Goal: Information Seeking & Learning: Learn about a topic

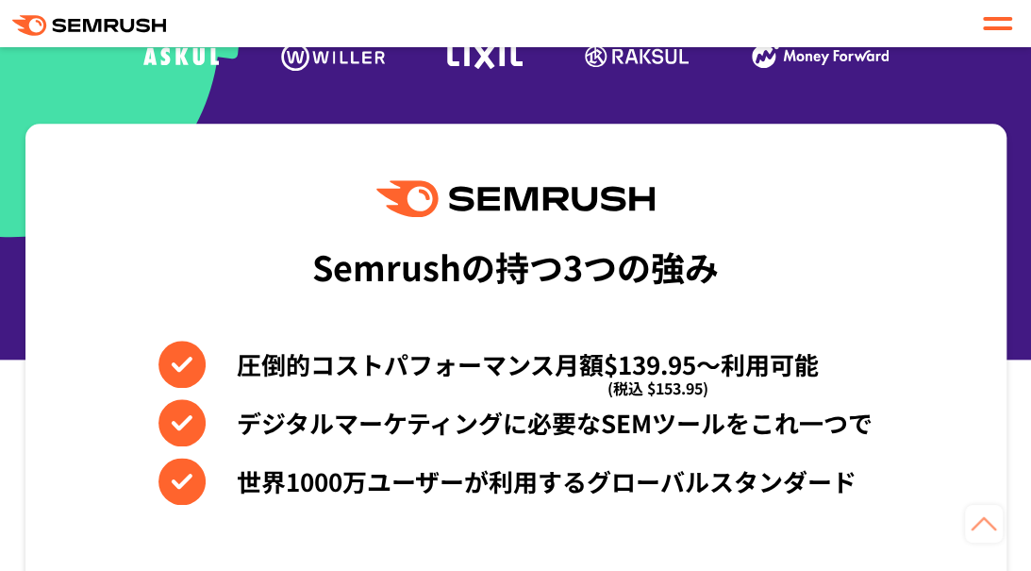
scroll to position [755, 0]
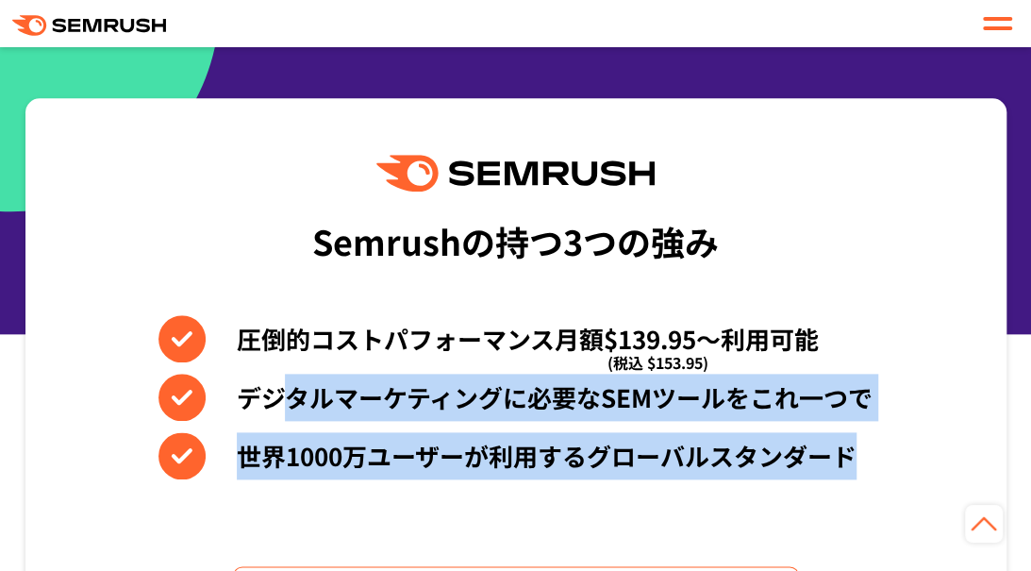
drag, startPoint x: 280, startPoint y: 366, endPoint x: 865, endPoint y: 464, distance: 593.0
click at [865, 464] on div "圧倒的コストパフォーマンス月額$139.95〜利用可能 (税込 $153.95) デジタルマーケティングに必要なSEMツールをこれ一つで 世界[DATE]万ユ…" at bounding box center [515, 397] width 714 height 164
click at [860, 458] on li "世界1000万ユーザーが利用するグローバルスタンダード" at bounding box center [515, 455] width 714 height 47
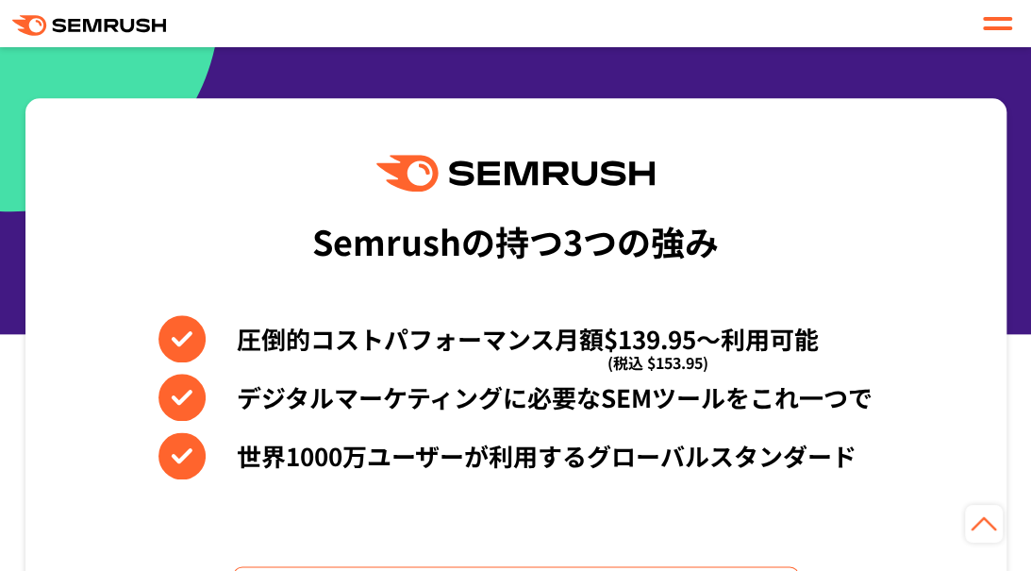
click at [400, 260] on div "Semrushの持つ3つの強み" at bounding box center [515, 241] width 407 height 70
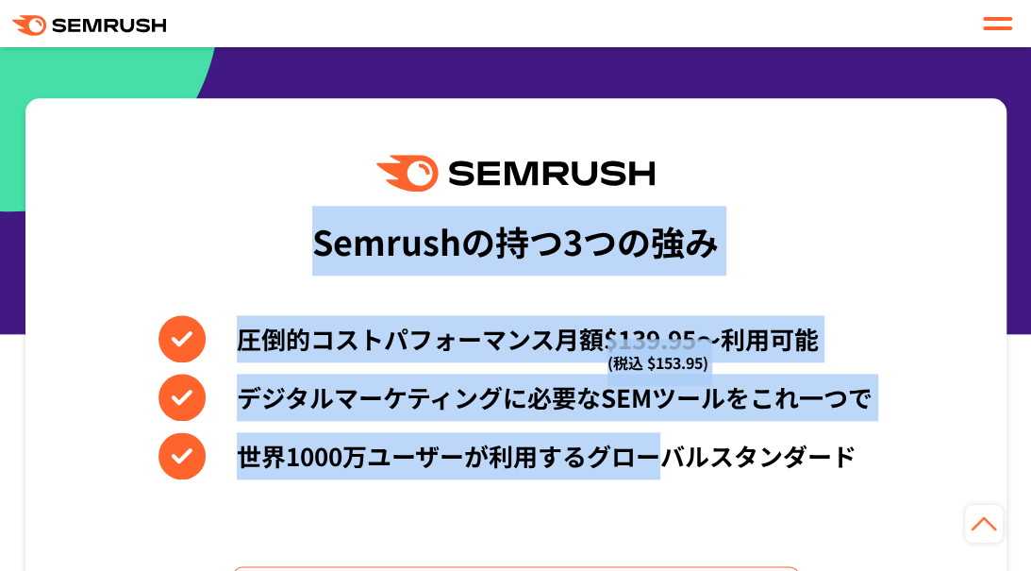
drag, startPoint x: 309, startPoint y: 165, endPoint x: 694, endPoint y: 440, distance: 472.7
click at [670, 458] on div "Semrushの持つ3つの強み 圧倒的コストパフォーマンス月額$139.95〜利用可能 (税込 $153.95) デジタルマーケティングに必要なSEMツールを…" at bounding box center [515, 395] width 981 height 595
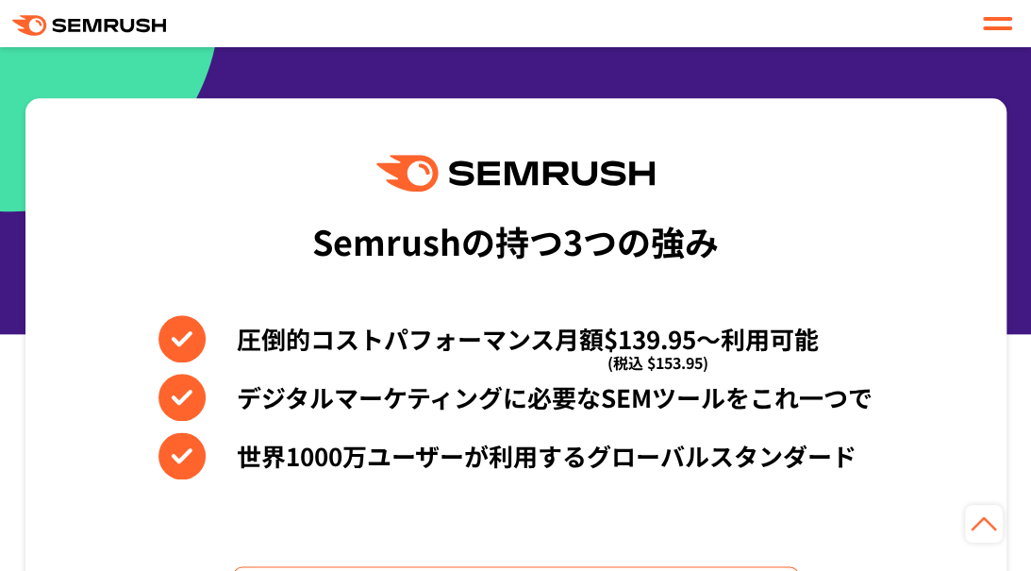
drag, startPoint x: 694, startPoint y: 440, endPoint x: 698, endPoint y: 420, distance: 20.2
click at [694, 440] on li "世界1000万ユーザーが利用するグローバルスタンダード" at bounding box center [515, 455] width 714 height 47
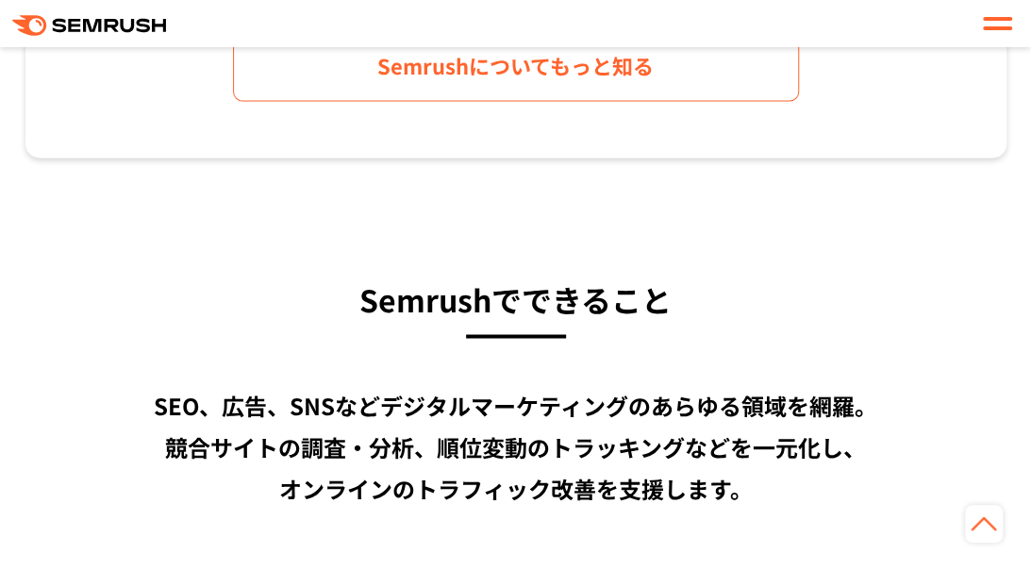
scroll to position [1321, 0]
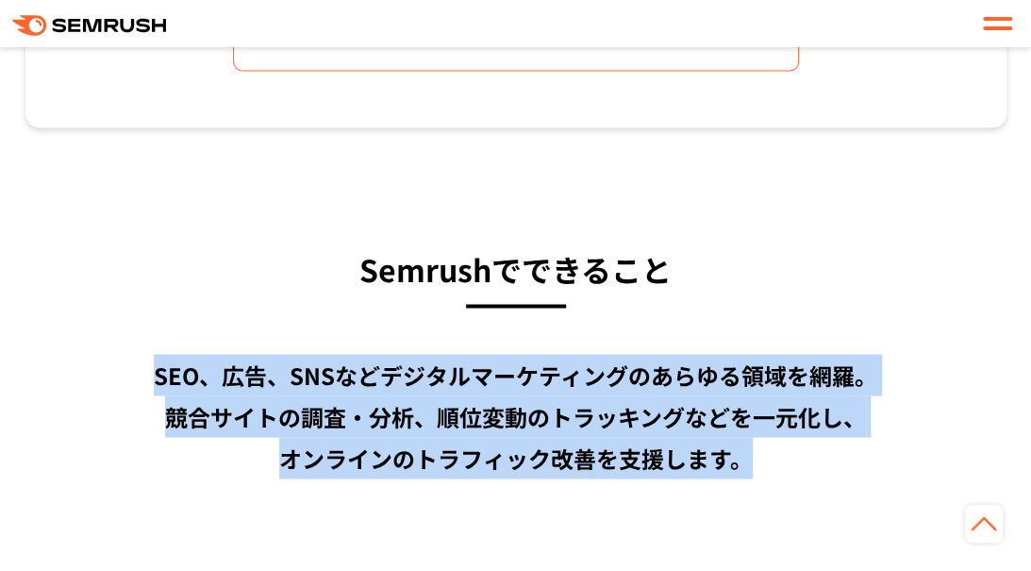
drag, startPoint x: 145, startPoint y: 389, endPoint x: 783, endPoint y: 465, distance: 642.2
click at [783, 465] on div "SEO、広告、SNSなどデジタルマーケティングのあらゆる領域を網羅。 競合サイトの調査・分析、順位変動のトラッキングなどを一元化し、 オンラインのトラフィック…" at bounding box center [515, 416] width 981 height 125
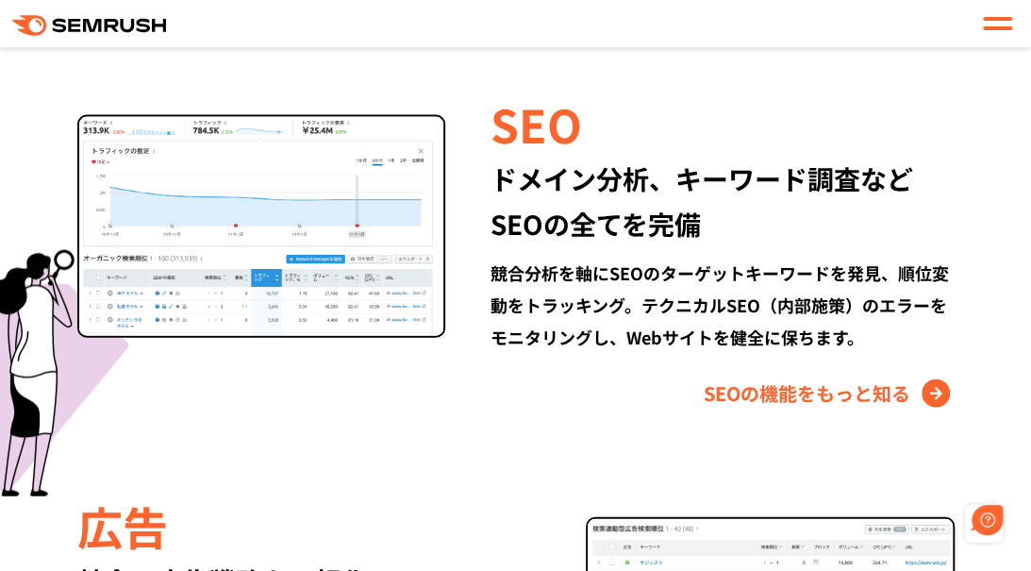
scroll to position [0, 0]
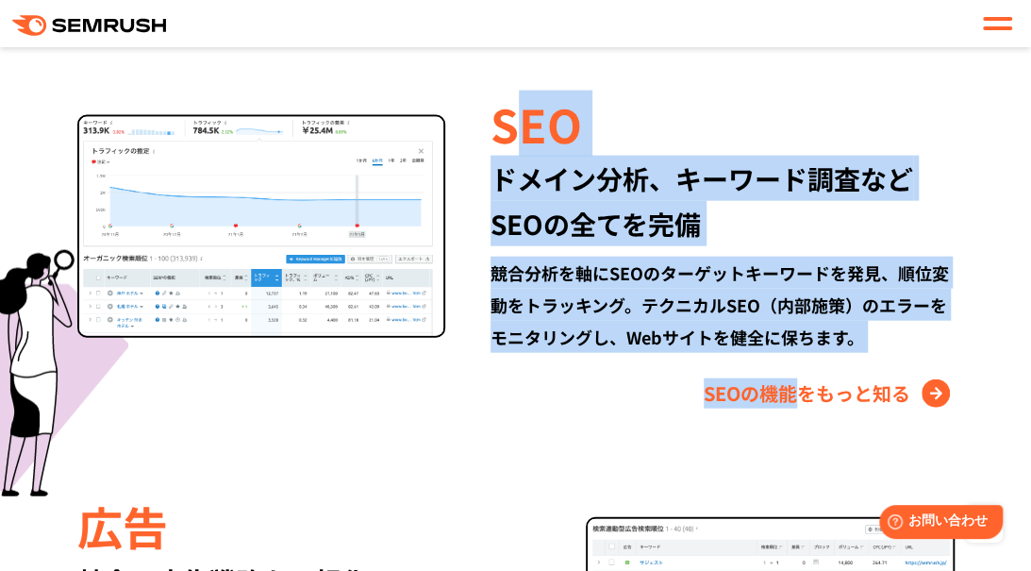
drag, startPoint x: 540, startPoint y: 171, endPoint x: 774, endPoint y: 412, distance: 336.9
click at [790, 405] on div "SEO ドメイン分析、キーワード調査など SEOの全てを完備 競合分析を軸にSEOのターゲットキーワードを発見、順位変動をトラッキング。テクニカルSEO（内部…" at bounding box center [699, 250] width 508 height 317
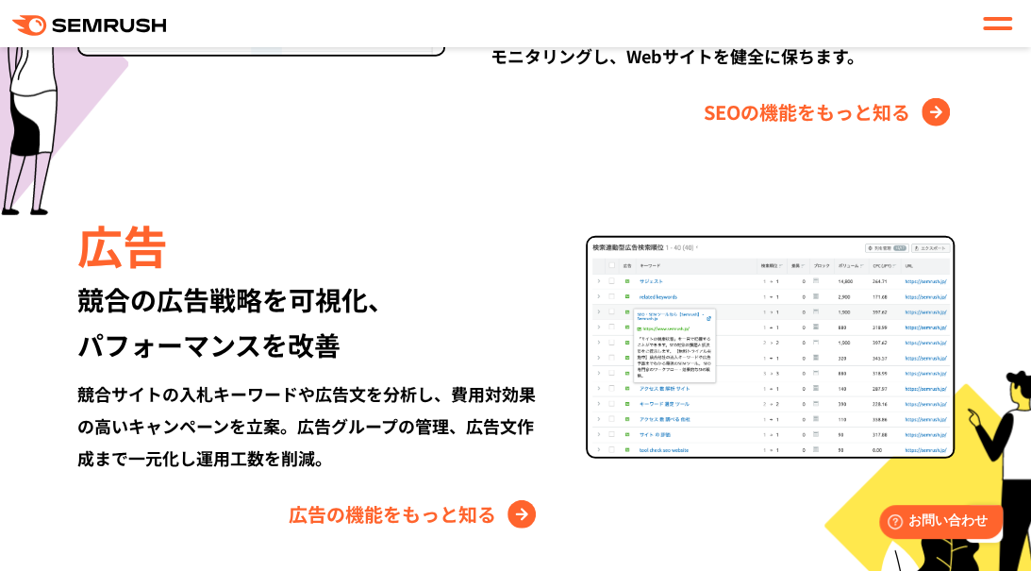
scroll to position [2075, 0]
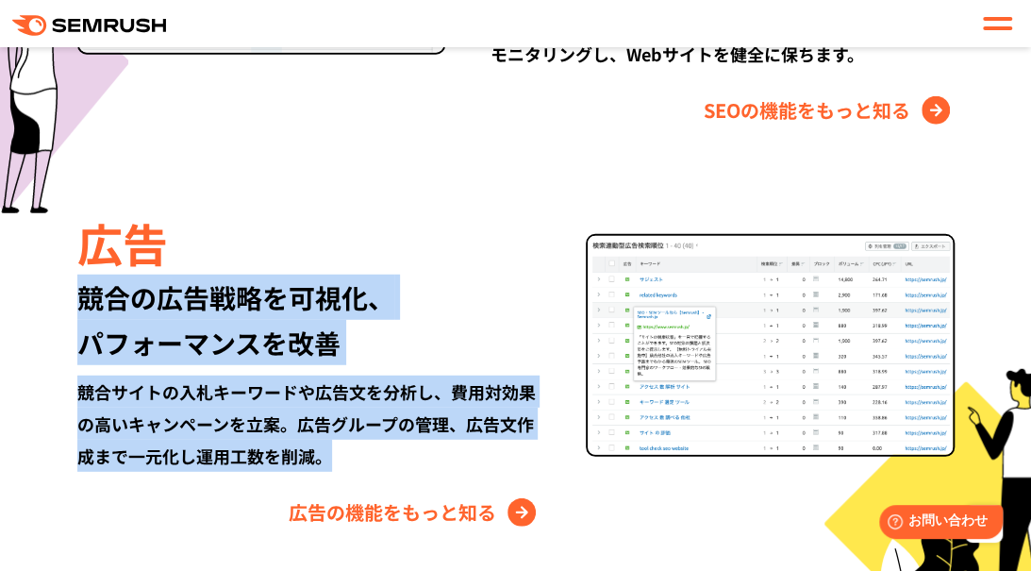
drag, startPoint x: 72, startPoint y: 301, endPoint x: 408, endPoint y: 465, distance: 373.8
click at [408, 465] on div "広告 競合の広告戦略を可視化、 パフォーマンスを改善 競合サイトの入札キーワードや広告文を分析し、費用対効果の高いキャンペーンを立案。広告グループの管理、広告…" at bounding box center [515, 368] width 981 height 317
click at [412, 454] on div "競合サイトの入札キーワードや広告文を分析し、費用対効果の高いキャンペーンを立案。広告グループの管理、広告文作成まで一元化し運用工数を削減。" at bounding box center [308, 423] width 463 height 96
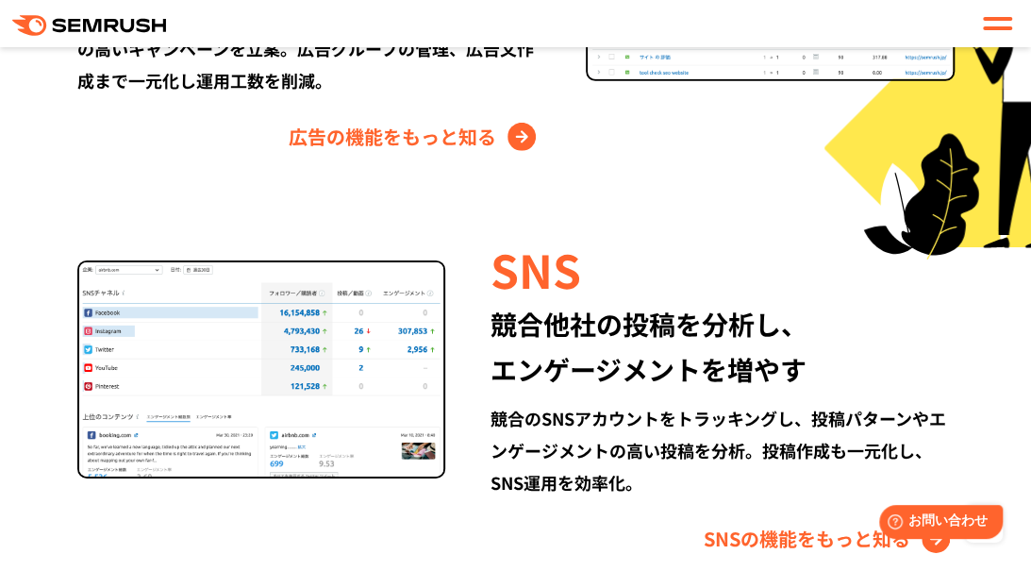
scroll to position [2453, 0]
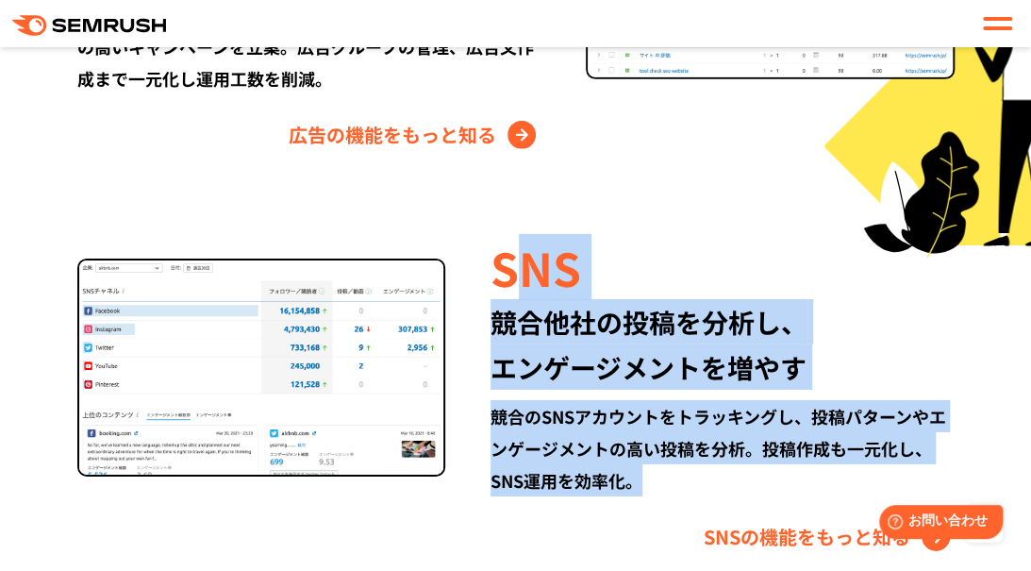
drag, startPoint x: 524, startPoint y: 288, endPoint x: 758, endPoint y: 502, distance: 317.1
click at [758, 502] on div "SNS 競合他社の投稿を分析し、 エンゲージメントを増やす 競合のSNSアカウントをトラッキングし、投稿パターンやエンゲージメントの高い投稿を分析。投稿作成も…" at bounding box center [699, 393] width 508 height 317
click at [746, 497] on div at bounding box center [746, 497] width 0 height 0
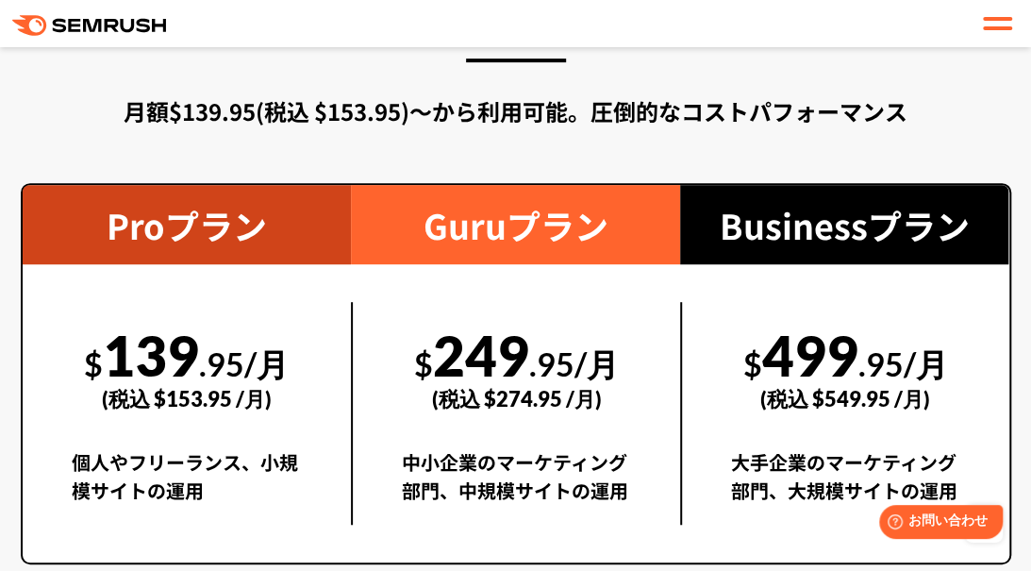
scroll to position [3302, 0]
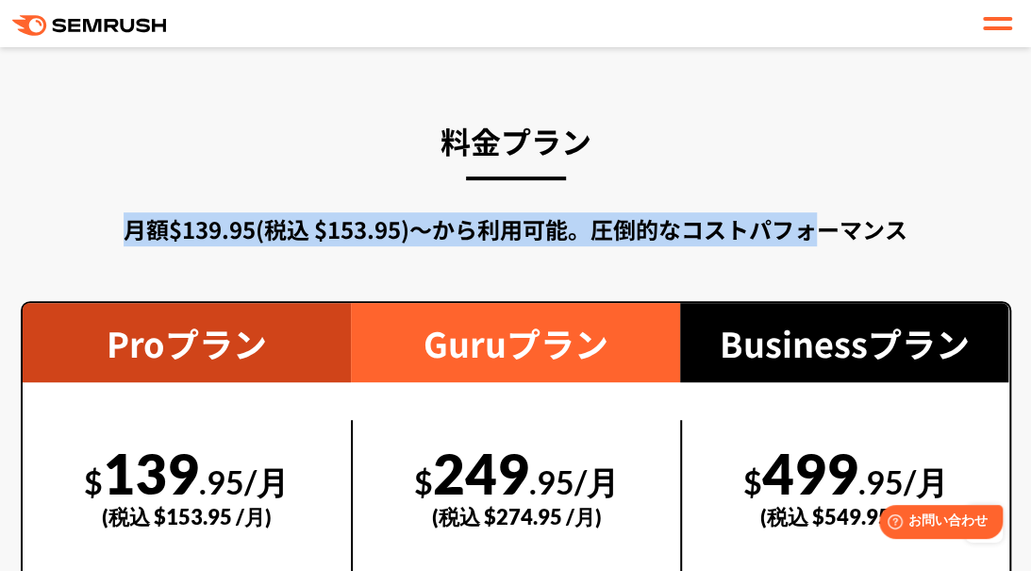
drag, startPoint x: 79, startPoint y: 217, endPoint x: 829, endPoint y: 232, distance: 750.1
click at [829, 232] on div "月額$139.95(税込 $153.95)〜から利用可能。圧倒的なコストパフォーマンス" at bounding box center [516, 229] width 990 height 34
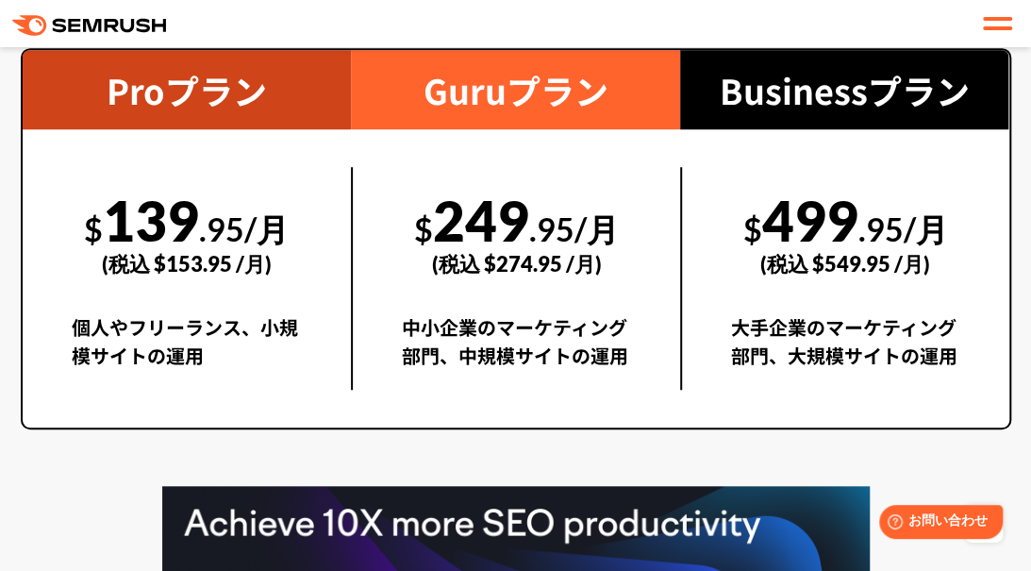
scroll to position [3585, 0]
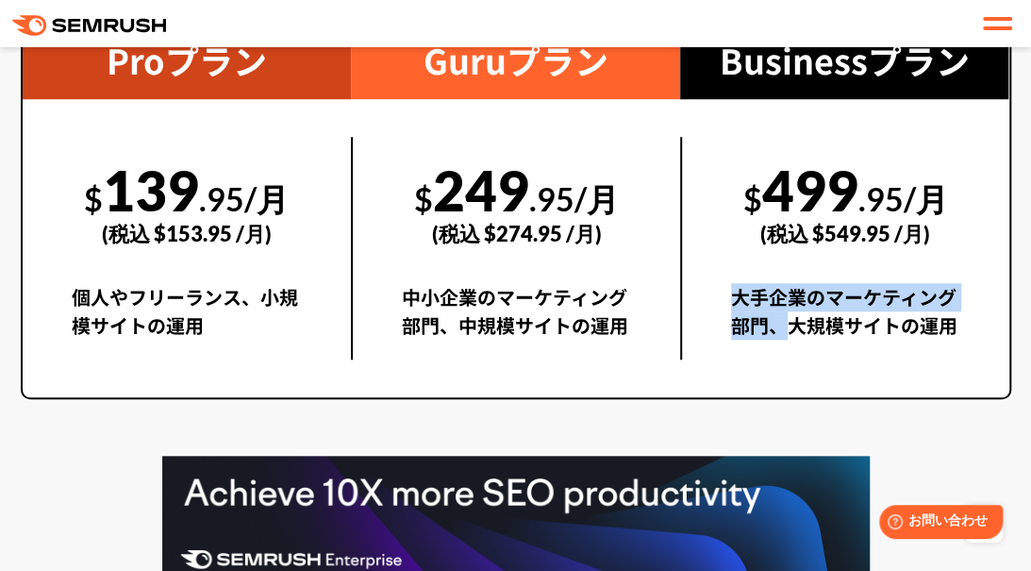
drag, startPoint x: 750, startPoint y: 303, endPoint x: 785, endPoint y: 341, distance: 51.4
click at [785, 341] on div "$ 499 .95/月 (税込 $549.95 /月) 大手企業のマーケティング部門、大規模サイトの運用" at bounding box center [844, 248] width 329 height 223
click at [785, 341] on div "大手企業のマーケティング部門、大規模サイトの運用" at bounding box center [845, 321] width 229 height 76
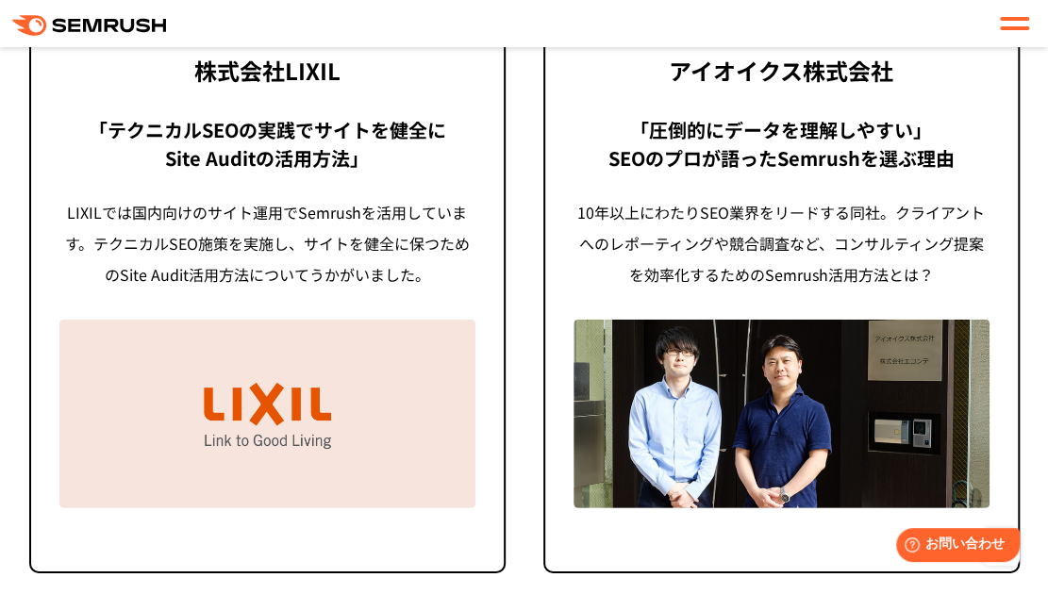
scroll to position [5094, 0]
